Goal: Information Seeking & Learning: Learn about a topic

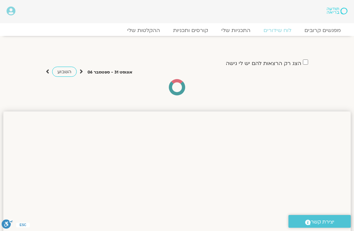
click at [279, 27] on link "לוח שידורים" at bounding box center [277, 30] width 41 height 7
click at [281, 34] on link "לוח שידורים" at bounding box center [277, 30] width 41 height 7
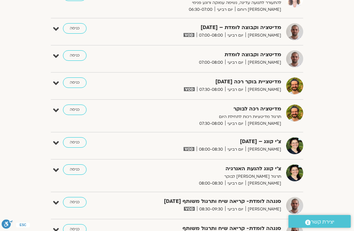
scroll to position [126, 0]
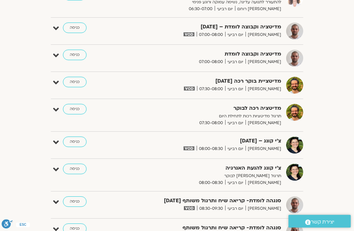
click at [264, 206] on span "[PERSON_NAME]" at bounding box center [263, 209] width 36 height 7
click at [78, 203] on link "כניסה" at bounding box center [75, 202] width 24 height 10
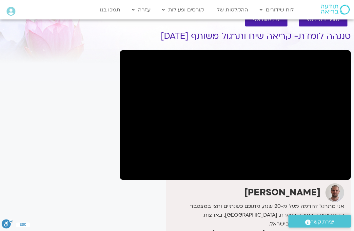
scroll to position [17, 0]
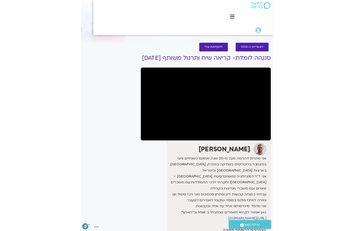
scroll to position [0, 0]
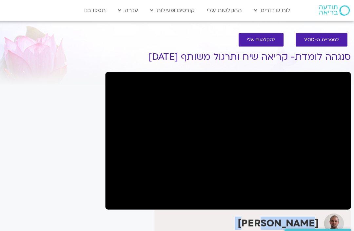
click at [289, 25] on link "לוח שידורים יומי" at bounding box center [292, 23] width 72 height 15
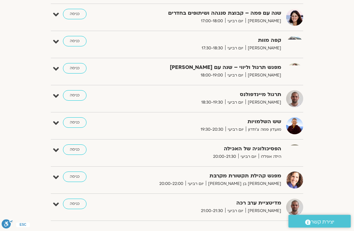
scroll to position [478, 0]
click at [78, 96] on link "כניסה" at bounding box center [75, 95] width 24 height 10
